Goal: Information Seeking & Learning: Learn about a topic

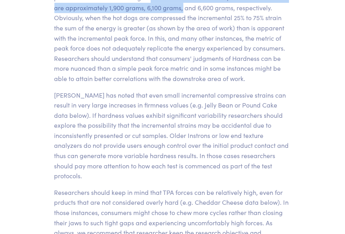
scroll to position [6407, 0]
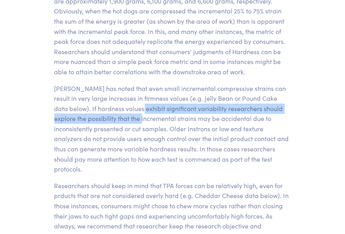
drag, startPoint x: 115, startPoint y: 70, endPoint x: 115, endPoint y: 80, distance: 9.9
click at [115, 83] on p "[PERSON_NAME] has noted that even small incremental compressive strains can res…" at bounding box center [172, 128] width 237 height 91
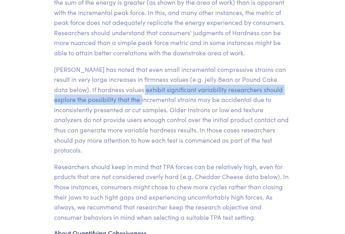
scroll to position [6434, 0]
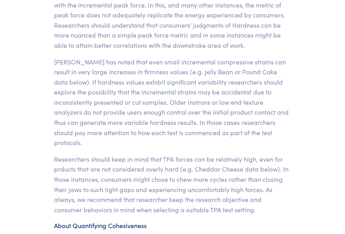
click at [74, 154] on p "Researchers should keep in mind that TPA forces can be relatively high, even fo…" at bounding box center [172, 184] width 237 height 61
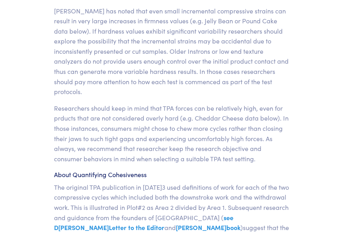
scroll to position [6407, 0]
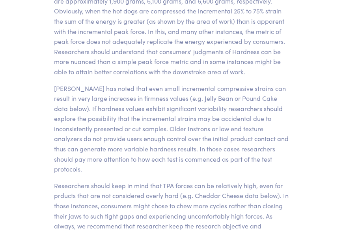
click at [54, 180] on p "Researchers should keep in mind that TPA forces can be relatively high, even fo…" at bounding box center [172, 210] width 237 height 61
click at [159, 83] on p "[PERSON_NAME] has noted that even small incremental compressive strains can res…" at bounding box center [172, 128] width 237 height 91
copy h6 "Cohesiveness"
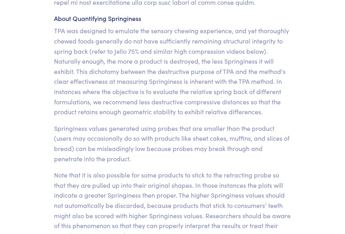
scroll to position [7039, 0]
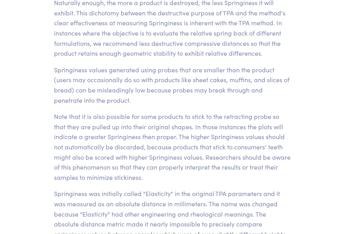
click at [160, 188] on p "Springiness was initially called "Elasticity" in the original TPA parameters an…" at bounding box center [172, 218] width 237 height 61
copy p "Elasticity"
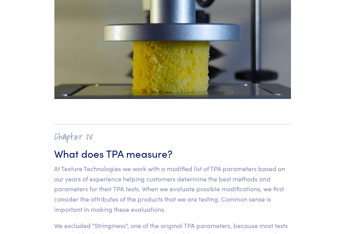
scroll to position [5383, 0]
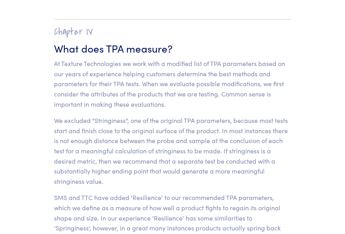
click at [249, 115] on p "We excluded "Stringiness", one of the original TPA parameters, because most tes…" at bounding box center [172, 150] width 237 height 71
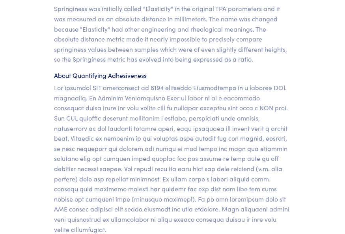
scroll to position [7251, 0]
